Goal: Information Seeking & Learning: Find specific fact

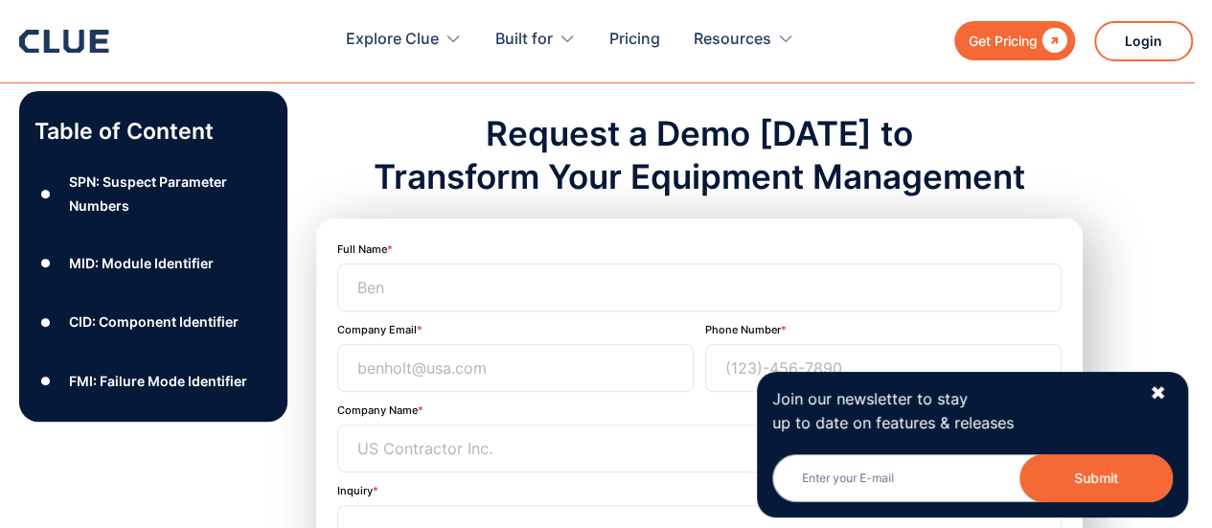
scroll to position [3795, 0]
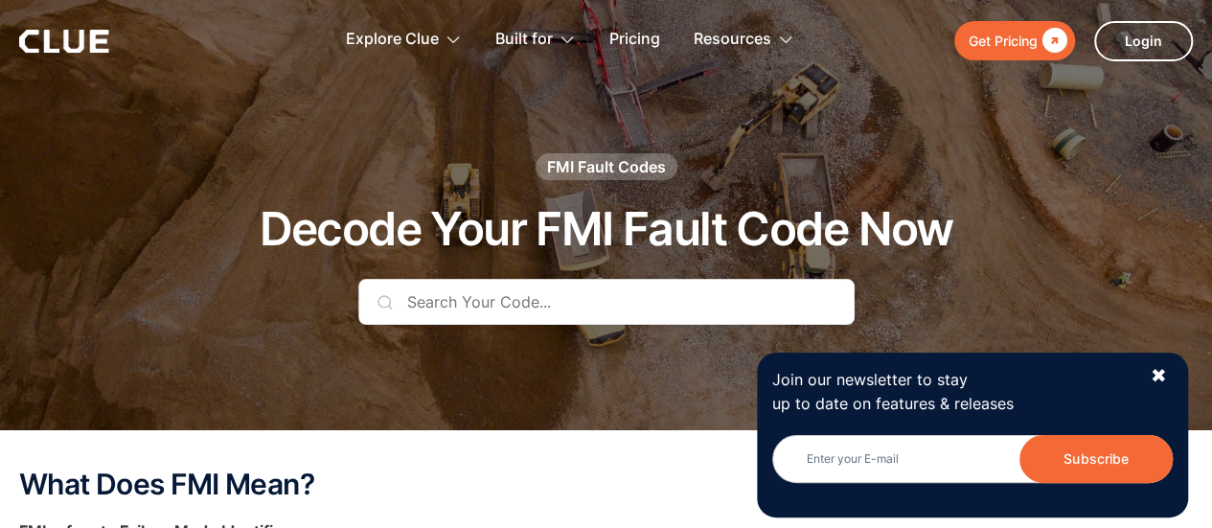
click at [516, 310] on input "text" at bounding box center [606, 302] width 496 height 46
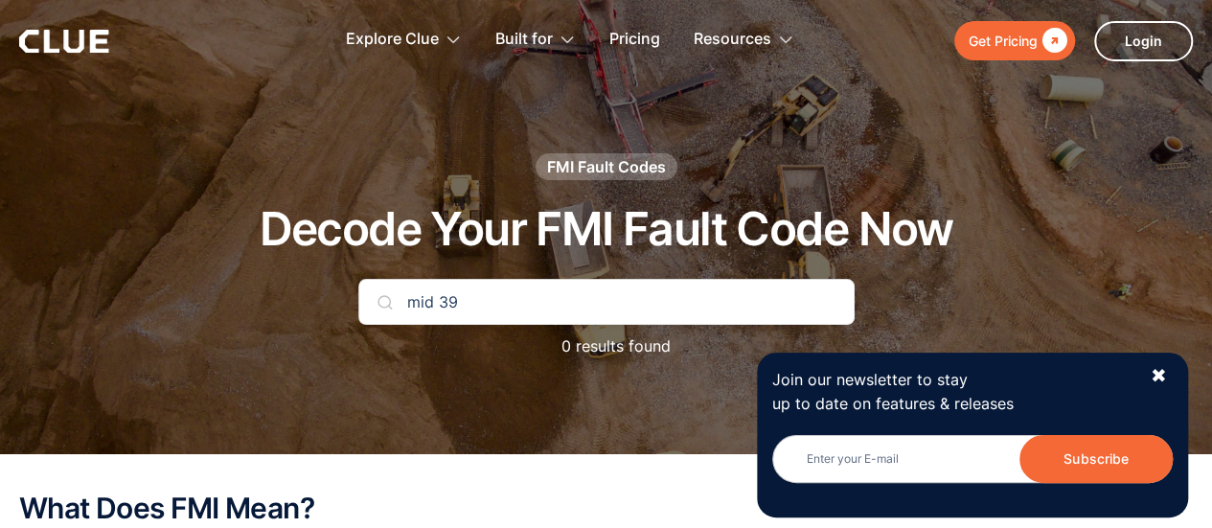
type input "mid 39"
click at [650, 375] on div "mid 39 0 results found" at bounding box center [606, 328] width 496 height 99
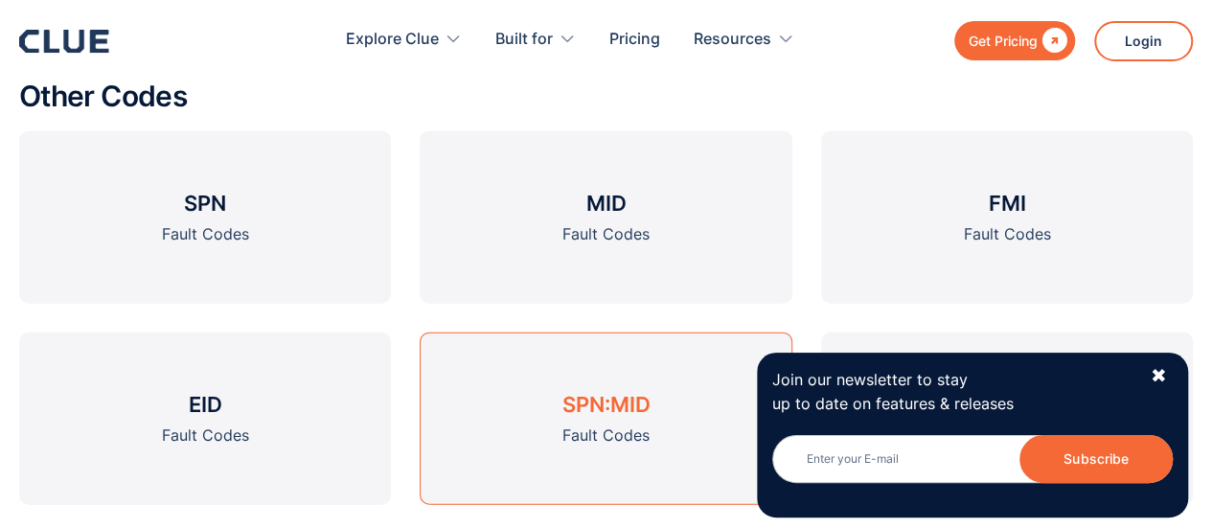
scroll to position [2032, 0]
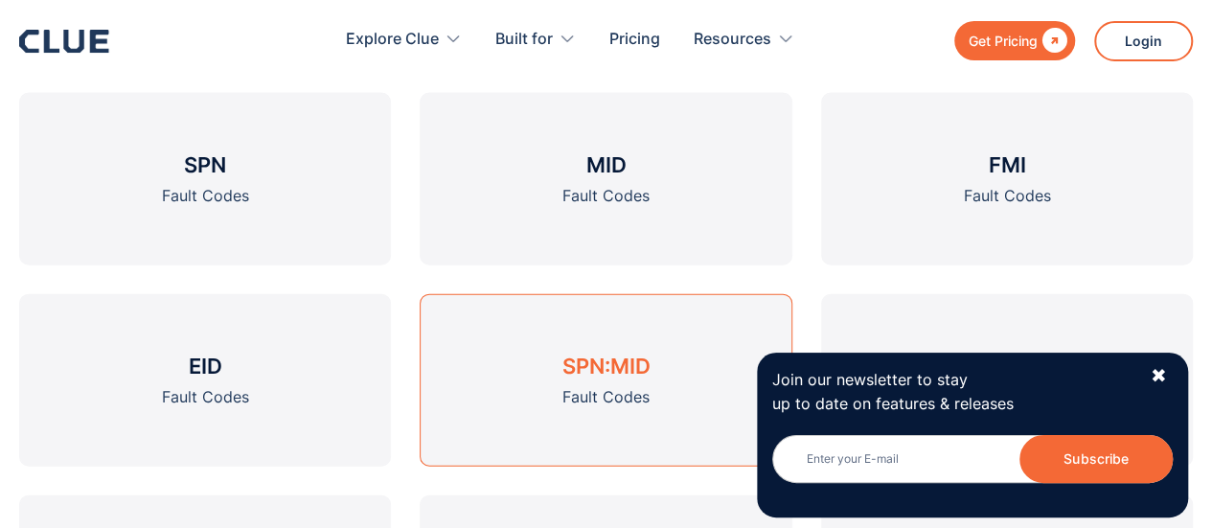
click at [650, 375] on h3 "SPN:MID" at bounding box center [606, 366] width 88 height 29
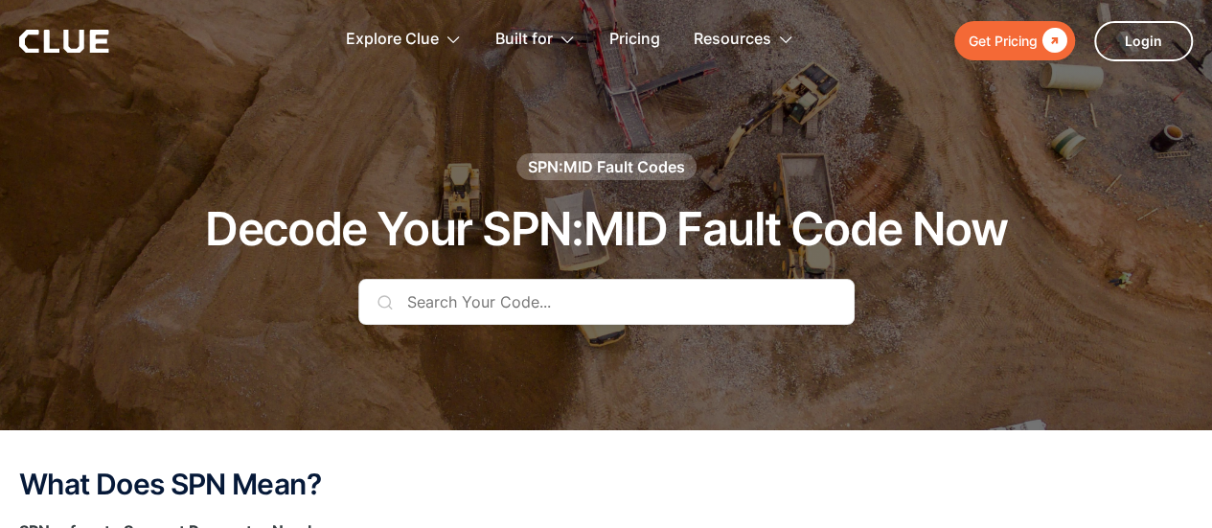
click at [617, 204] on h1 "Decode Your SPN:MID Fault Code Now" at bounding box center [606, 229] width 802 height 51
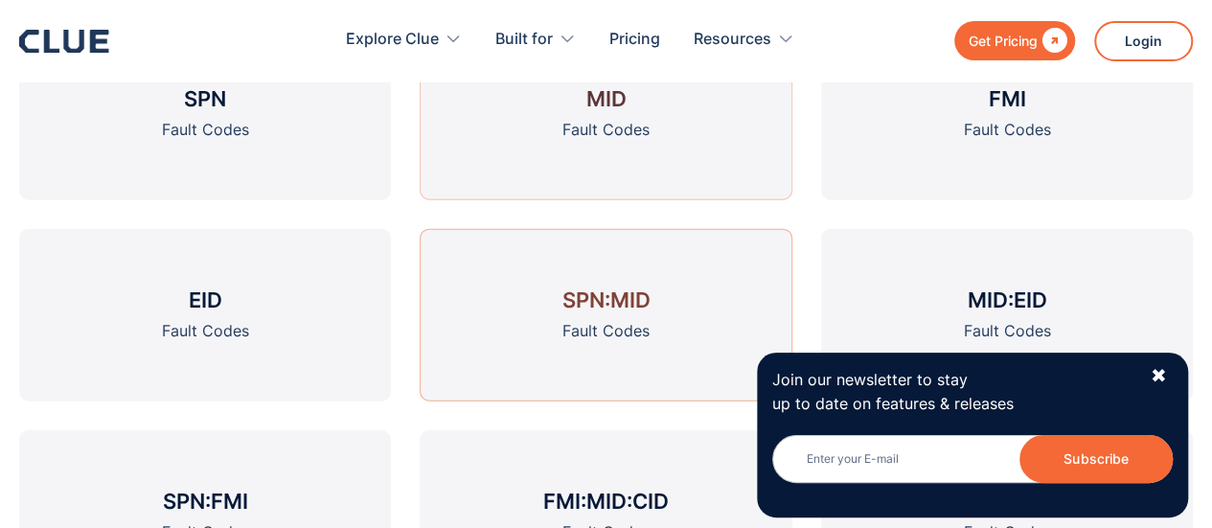
scroll to position [2339, 0]
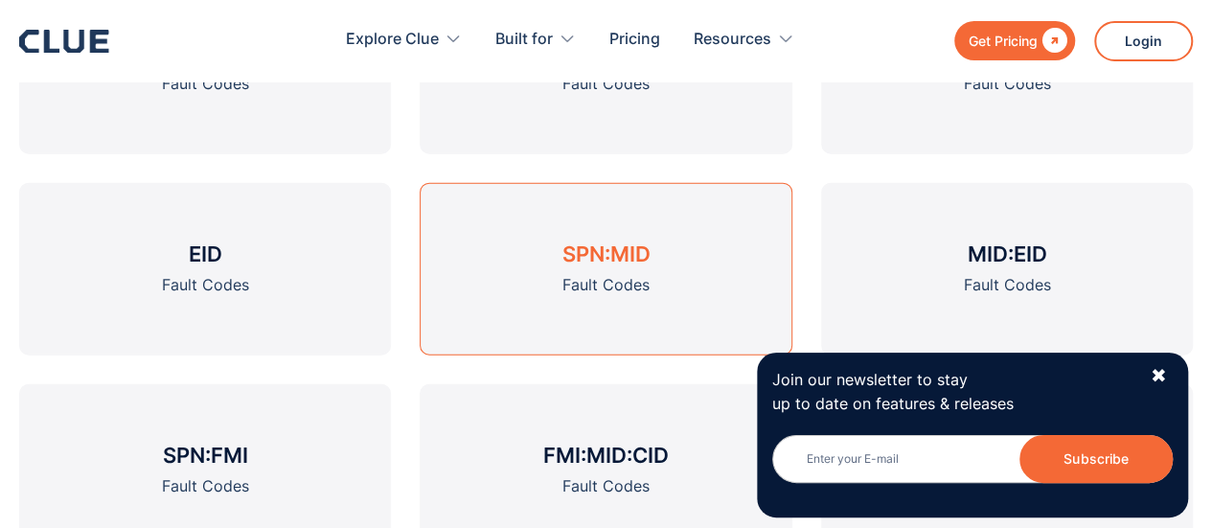
click at [692, 267] on link "SPN:MID Fault Codes" at bounding box center [606, 269] width 372 height 173
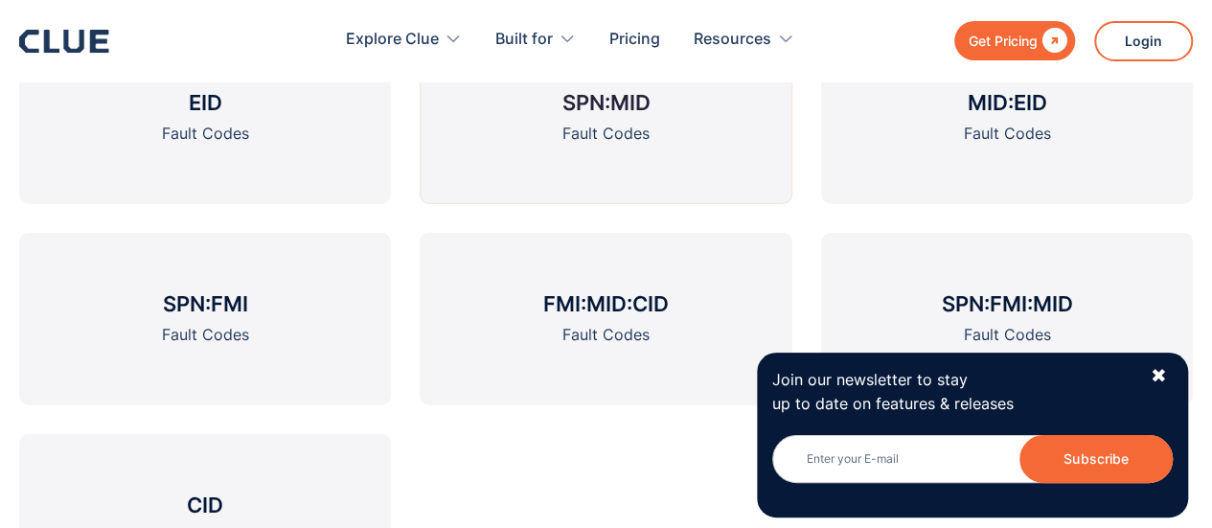
scroll to position [2492, 0]
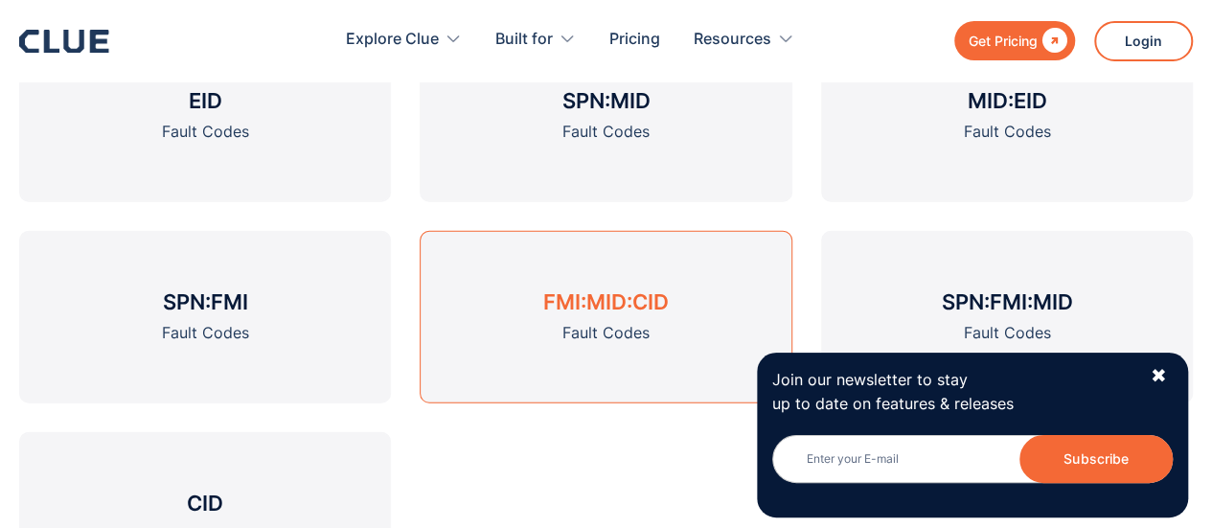
click at [608, 317] on link "FMI:MID:CID Fault Codes" at bounding box center [606, 317] width 372 height 173
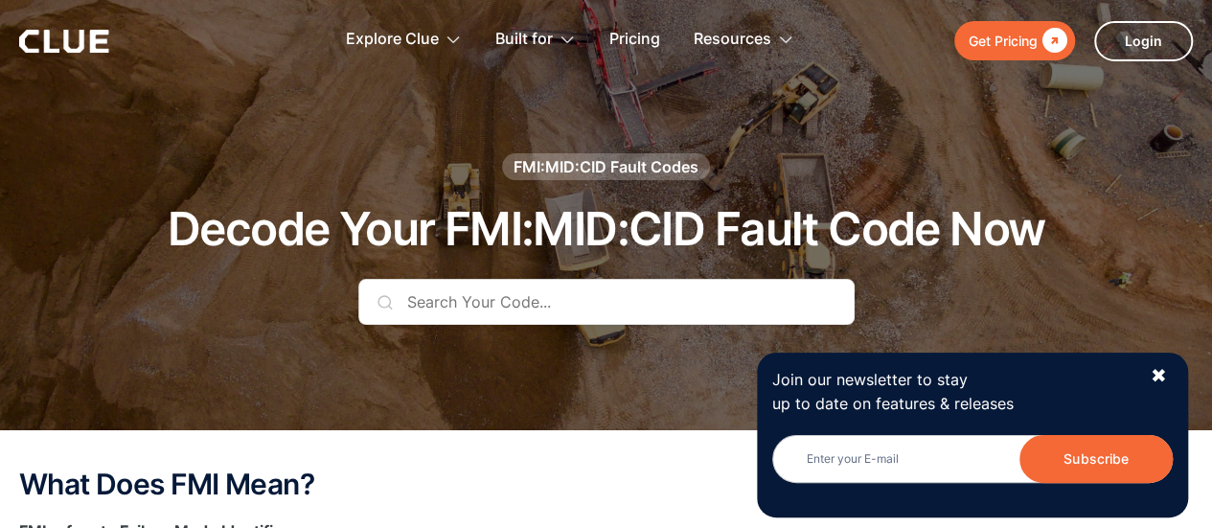
drag, startPoint x: 0, startPoint y: 0, endPoint x: 663, endPoint y: 422, distance: 785.9
click at [663, 422] on div "FMI:MID:CID Fault Codes Decode Your FMI:MID:CID Fault Code Now" at bounding box center [606, 215] width 1212 height 430
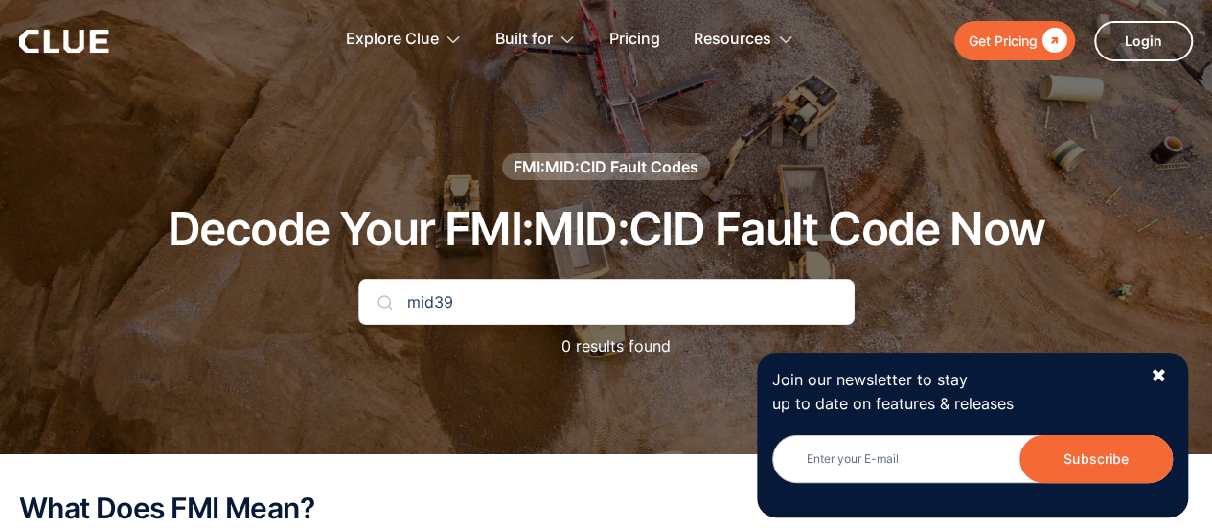
type input "mid39"
click at [663, 422] on div at bounding box center [606, 227] width 1212 height 454
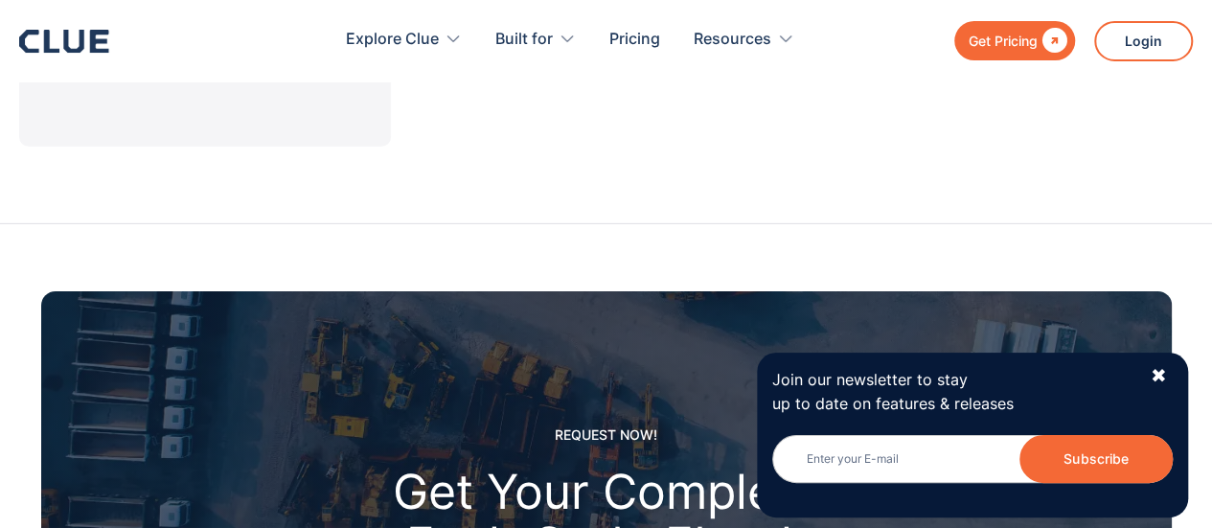
scroll to position [2952, 0]
